Goal: Transaction & Acquisition: Obtain resource

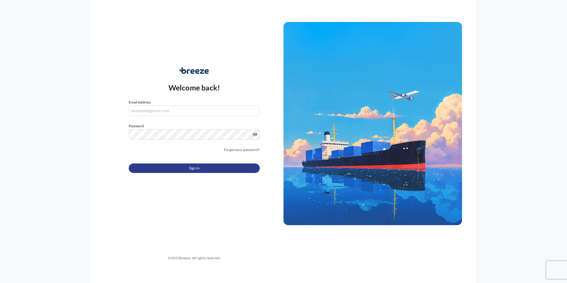
type input "[PERSON_NAME][EMAIL_ADDRESS][PERSON_NAME][DOMAIN_NAME]"
click at [191, 167] on span "Sign In" at bounding box center [194, 168] width 10 height 6
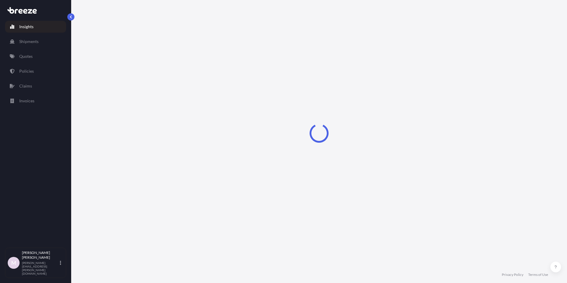
select select "2025"
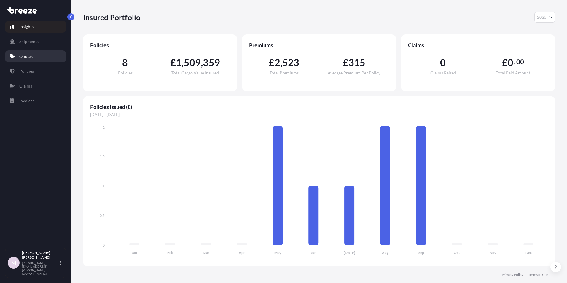
click at [21, 56] on p "Quotes" at bounding box center [25, 56] width 13 height 6
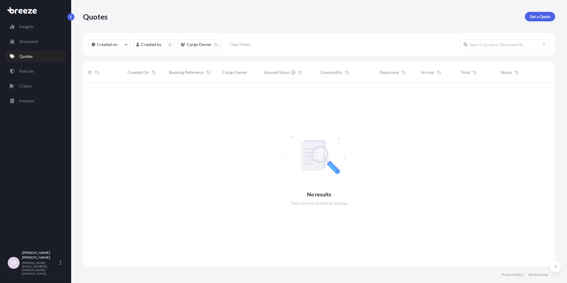
scroll to position [182, 467]
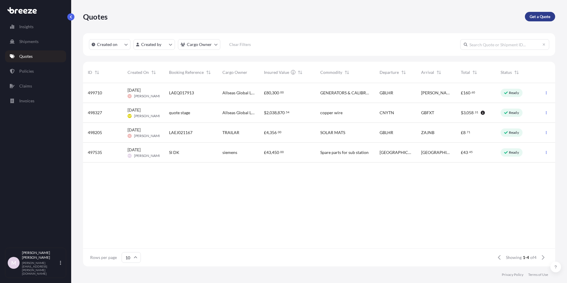
click at [539, 17] on p "Get a Quote" at bounding box center [539, 17] width 21 height 6
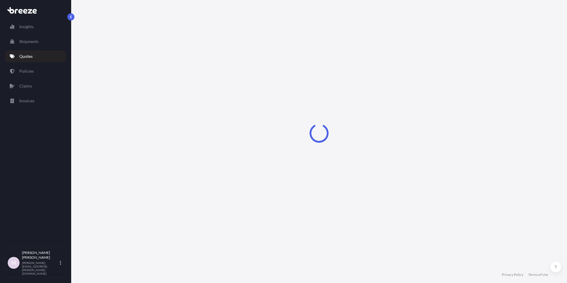
select select "Sea"
select select "1"
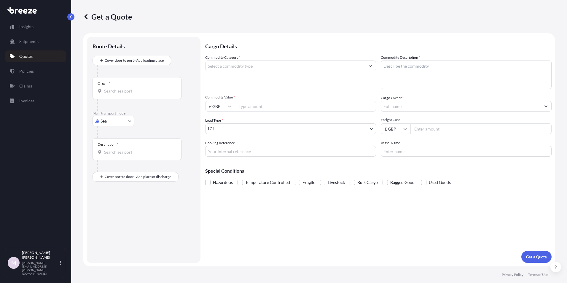
click at [118, 123] on body "Insights Shipments Quotes Policies Claims Invoices M [PERSON_NAME] [PERSON_NAME…" at bounding box center [283, 141] width 567 height 283
click at [106, 158] on span "Road" at bounding box center [108, 158] width 9 height 6
select select "Road"
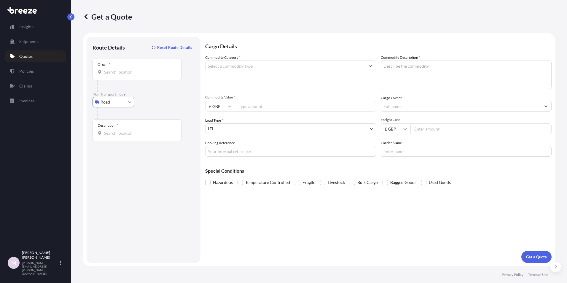
click at [119, 74] on input "Origin *" at bounding box center [139, 72] width 70 height 6
click at [138, 93] on span "[STREET_ADDRESS]" at bounding box center [131, 92] width 37 height 6
type input "[STREET_ADDRESS]"
click at [122, 130] on input "Destination *" at bounding box center [139, 133] width 70 height 6
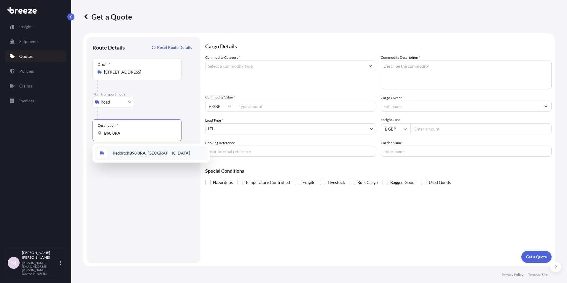
click at [128, 153] on span "Redditch B98 0RA , [GEOGRAPHIC_DATA]" at bounding box center [151, 153] width 77 height 6
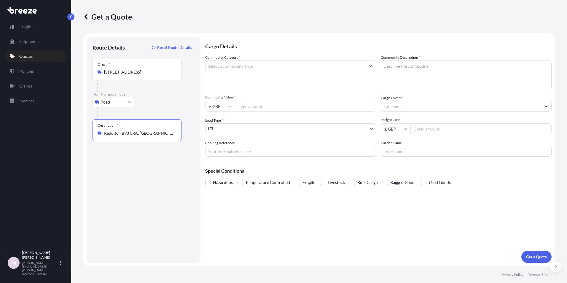
type input "Redditch B98 0RA, [GEOGRAPHIC_DATA]"
click at [244, 66] on input "Commodity Category *" at bounding box center [284, 65] width 159 height 11
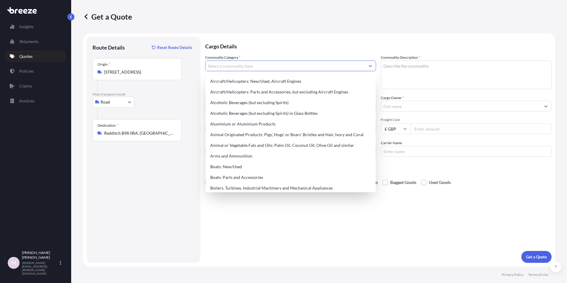
type input "n"
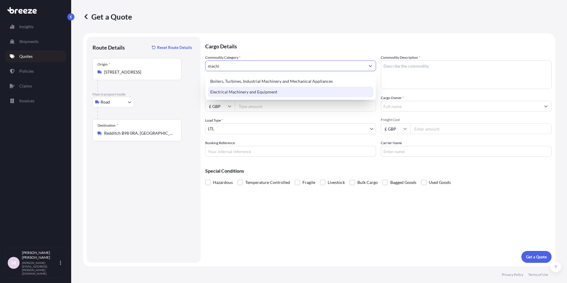
click at [244, 91] on div "Electrical Machinery and Equipment" at bounding box center [290, 92] width 165 height 11
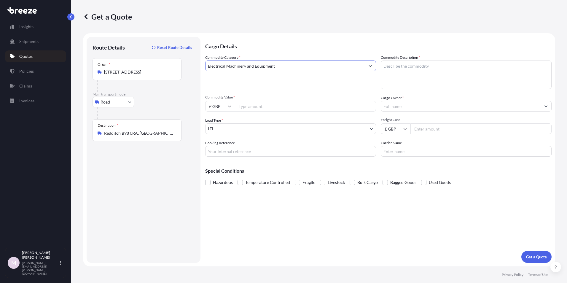
type input "Electrical Machinery and Equipment"
click at [384, 74] on textarea "Commodity Description *" at bounding box center [466, 74] width 171 height 28
type textarea "Redundant Machinry"
type input "250000"
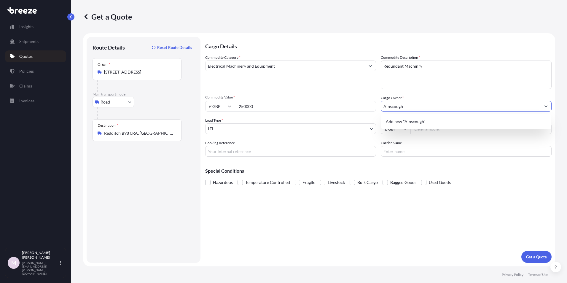
type input "Ainscough"
select select "2"
type input "1050"
type input "a"
type input "Ainscough"
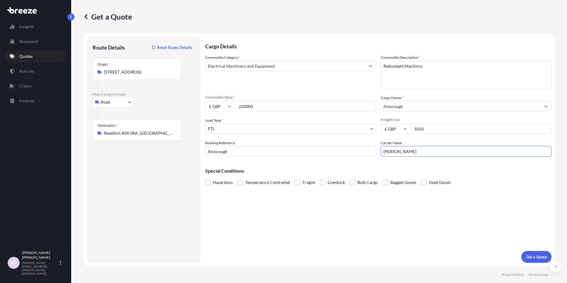
type input "[PERSON_NAME]"
click at [422, 184] on span at bounding box center [423, 182] width 5 height 5
click at [421, 178] on input "Used Goods" at bounding box center [421, 178] width 0 height 0
click at [526, 255] on p "Get a Quote" at bounding box center [536, 257] width 21 height 6
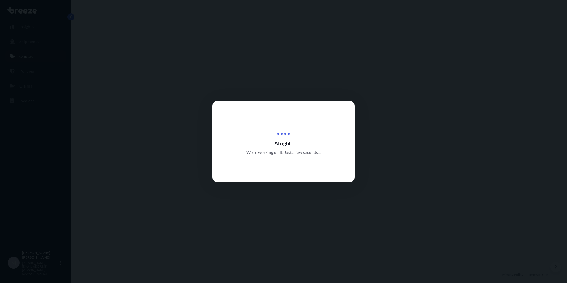
select select "Road"
select select "2"
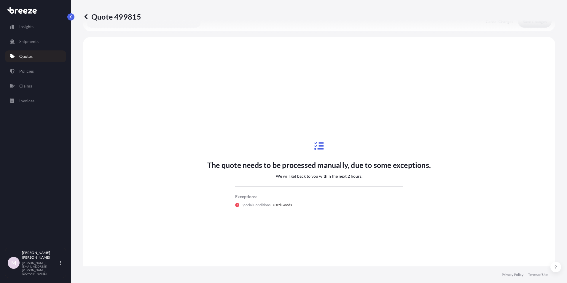
scroll to position [178, 0]
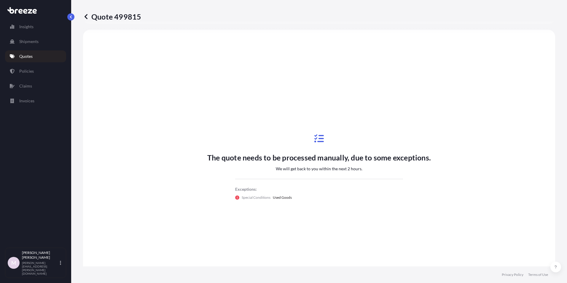
click at [25, 55] on p "Quotes" at bounding box center [25, 56] width 13 height 6
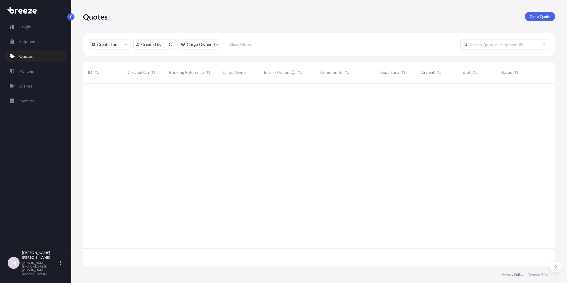
scroll to position [182, 467]
